Goal: Information Seeking & Learning: Learn about a topic

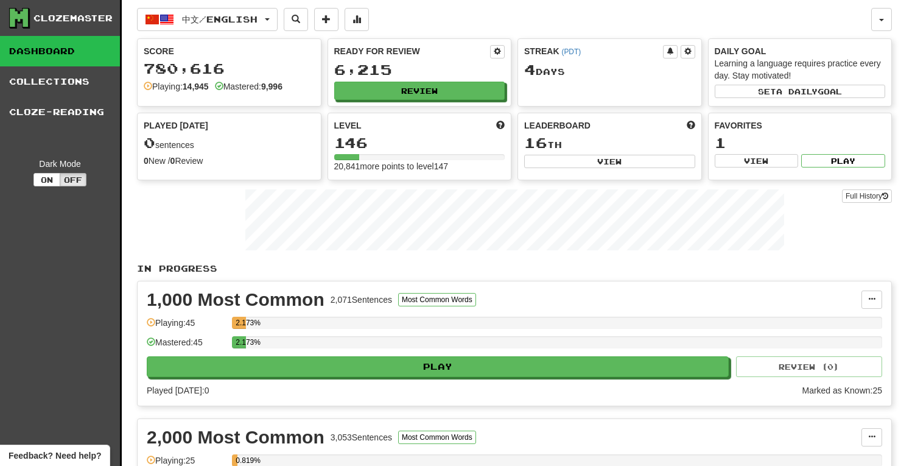
click at [461, 23] on div "中文 / English 中文 / English Streak: 4 Review: 6,215 Points today: 0 Language Pair…" at bounding box center [504, 19] width 734 height 23
